Goal: Information Seeking & Learning: Learn about a topic

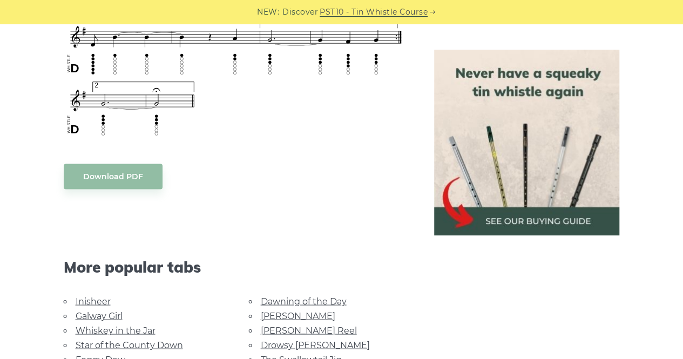
scroll to position [868, 0]
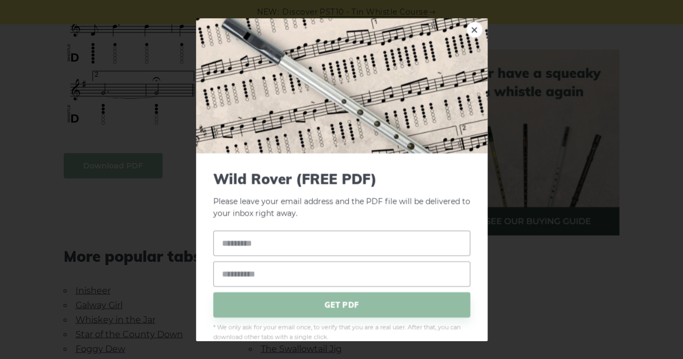
click at [130, 169] on body "NEW: Discover PST10 - Tin Whistle Course Lessons Fingering Charts Tabs & Notes …" at bounding box center [341, 148] width 683 height 2033
click at [467, 37] on link "×" at bounding box center [475, 29] width 16 height 16
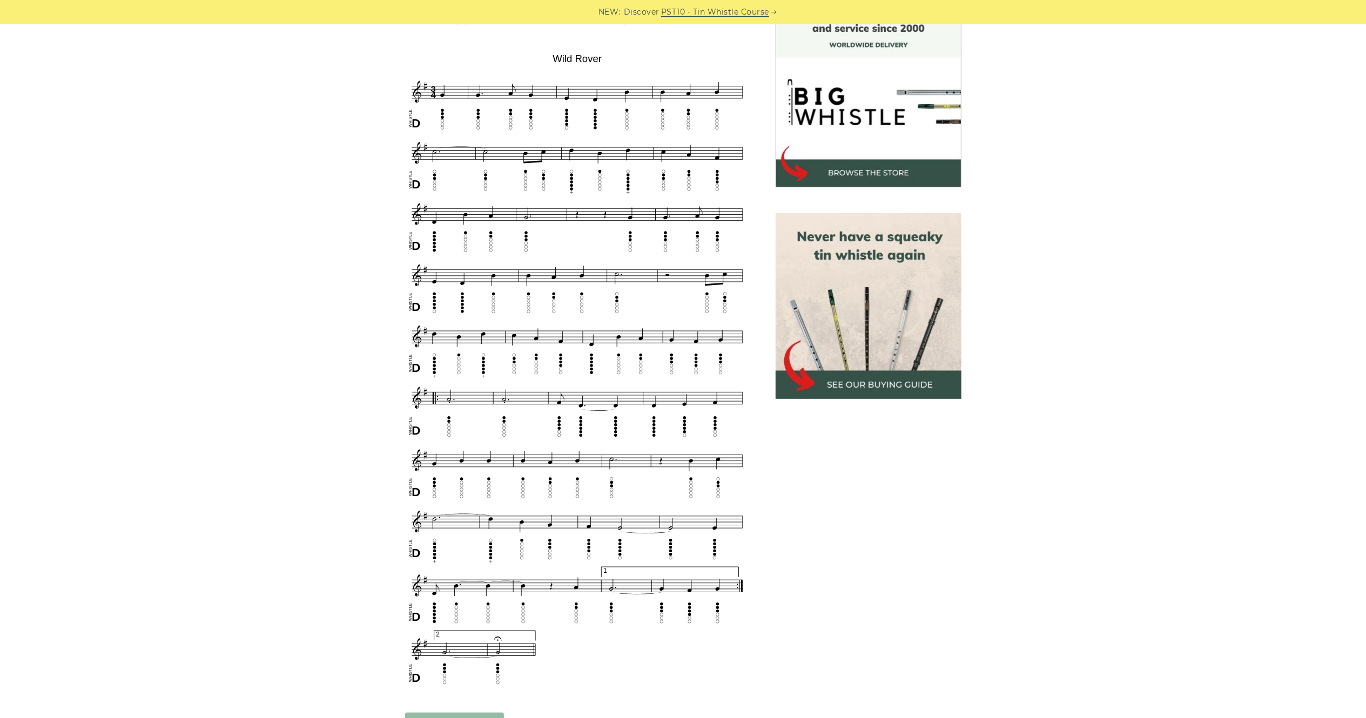
scroll to position [310, 0]
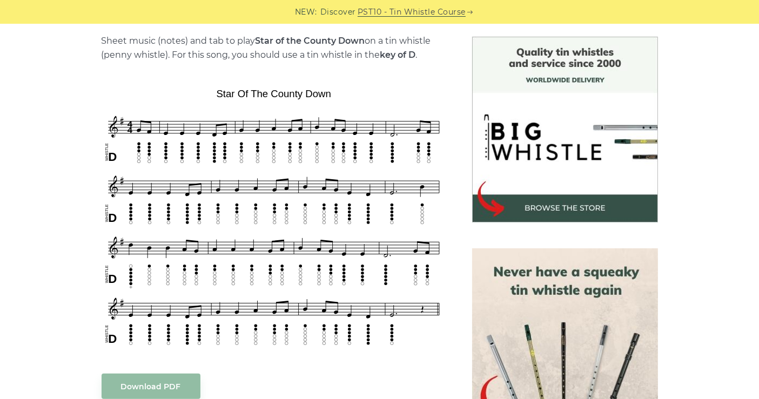
scroll to position [274, 0]
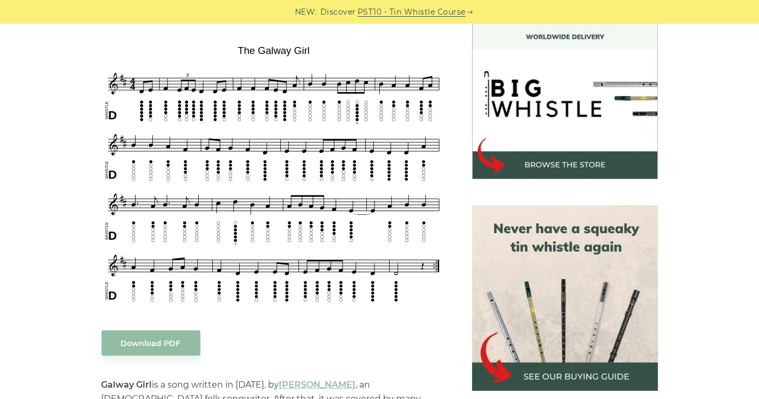
scroll to position [247, 0]
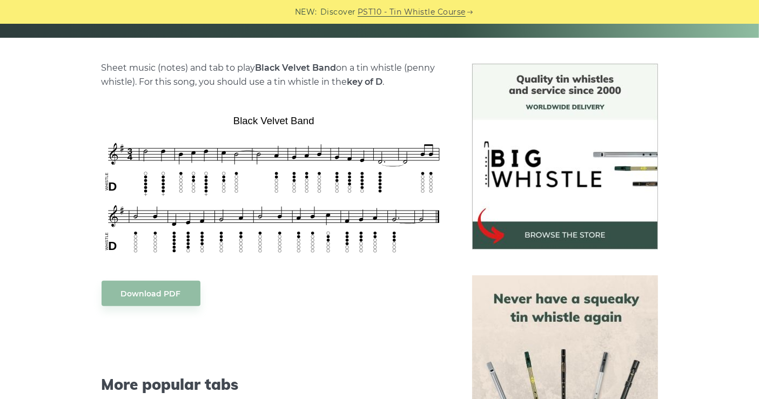
scroll to position [245, 0]
